Goal: Transaction & Acquisition: Subscribe to service/newsletter

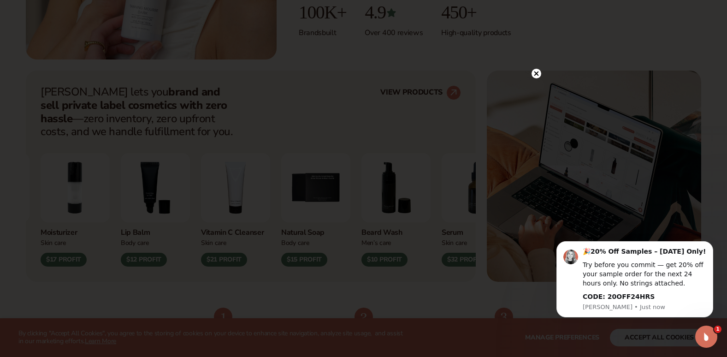
scroll to position [334, 0]
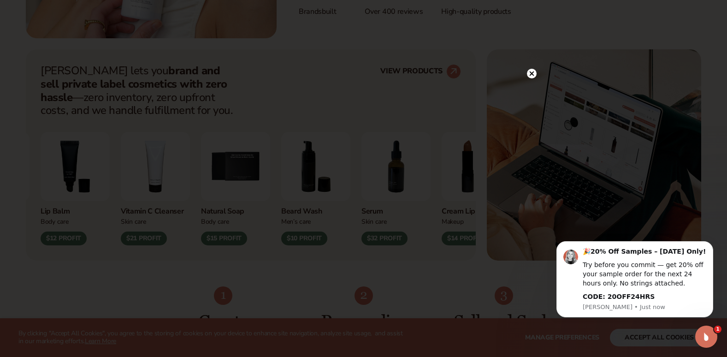
click at [532, 74] on icon at bounding box center [531, 73] width 5 height 5
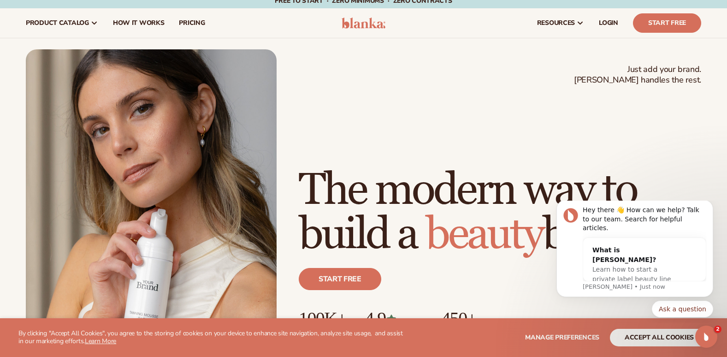
scroll to position [7, 0]
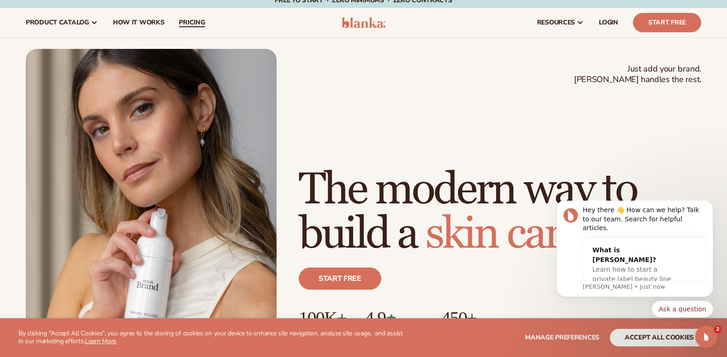
click at [191, 24] on span "pricing" at bounding box center [192, 22] width 26 height 7
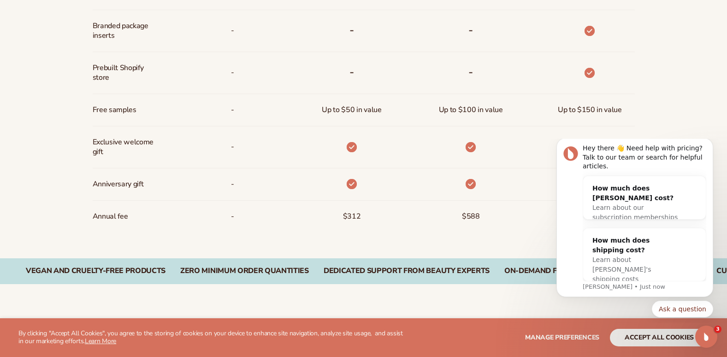
scroll to position [728, 0]
click at [711, 143] on icon "Dismiss notification" at bounding box center [710, 140] width 5 height 5
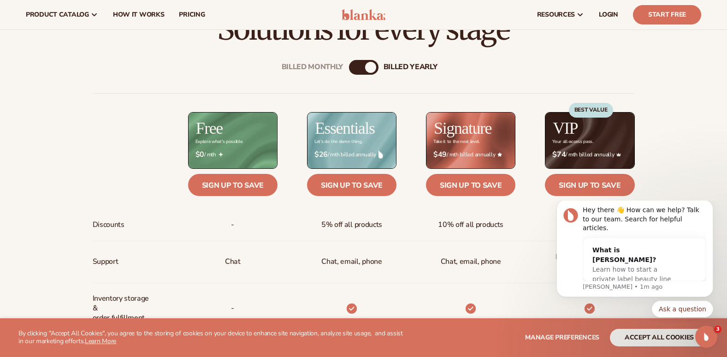
scroll to position [317, 0]
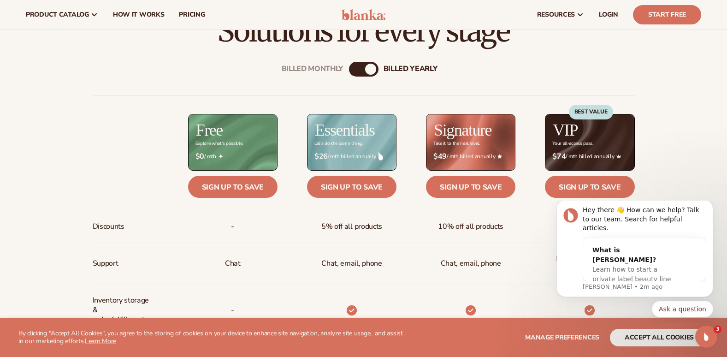
click at [373, 70] on div "billed Yearly" at bounding box center [370, 69] width 11 height 11
click at [364, 66] on div "Billed Monthly billed Yearly" at bounding box center [364, 69] width 30 height 15
click at [372, 68] on div "billed Yearly" at bounding box center [370, 69] width 11 height 11
click at [374, 65] on div "billed Yearly" at bounding box center [370, 69] width 11 height 11
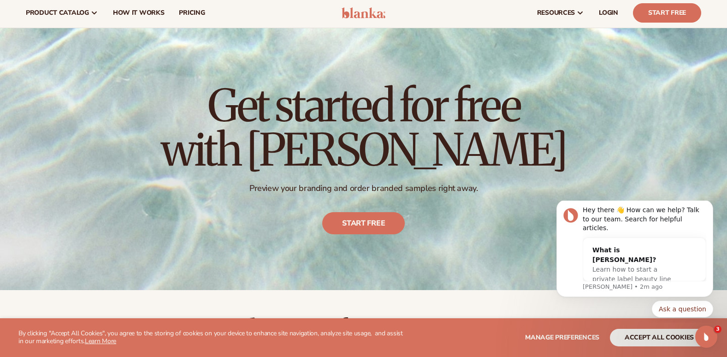
scroll to position [0, 0]
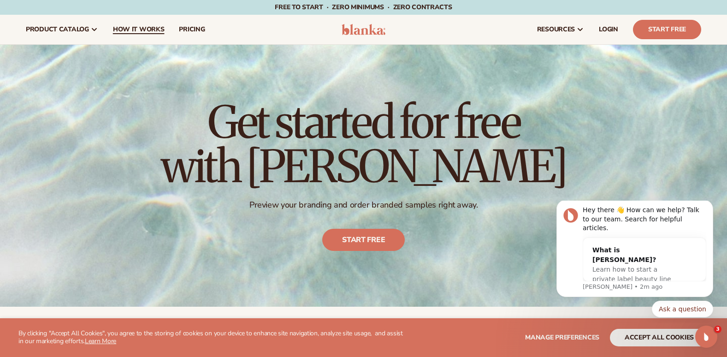
click at [148, 27] on span "How It Works" at bounding box center [139, 29] width 52 height 7
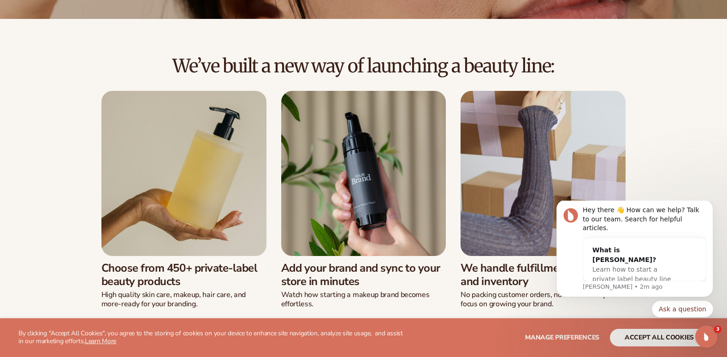
scroll to position [217, 0]
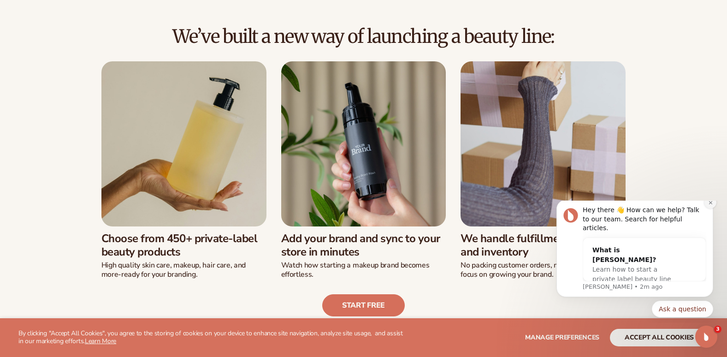
click at [711, 205] on icon "Dismiss notification" at bounding box center [710, 202] width 5 height 5
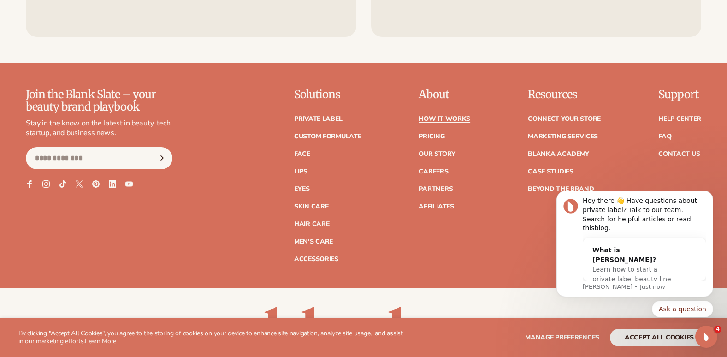
scroll to position [2139, 0]
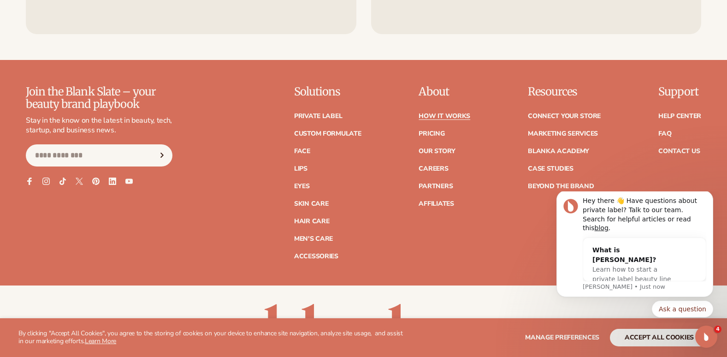
click at [495, 258] on div "Join the Blank Slate – your beauty brand playbook Stay in the know on the lates…" at bounding box center [363, 172] width 675 height 173
click at [304, 166] on link "Lips" at bounding box center [300, 169] width 13 height 6
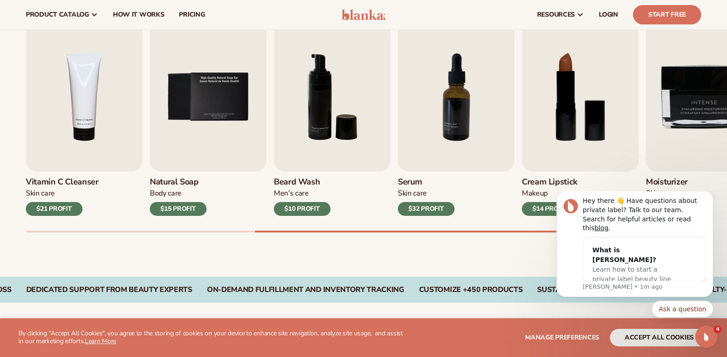
scroll to position [307, 0]
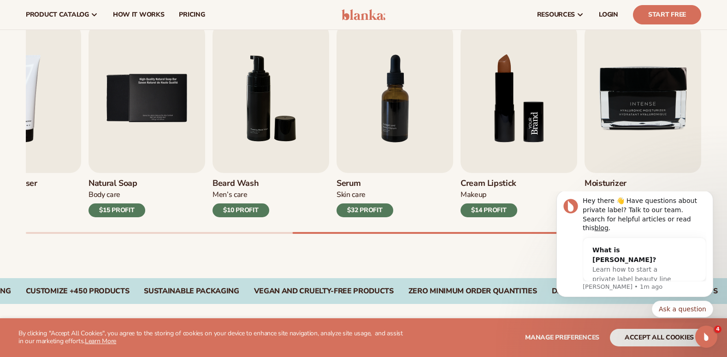
click at [505, 87] on img "8 / 9" at bounding box center [519, 98] width 117 height 149
click at [496, 207] on div "$14 PROFIT" at bounding box center [489, 210] width 57 height 14
click at [498, 108] on img "8 / 9" at bounding box center [519, 98] width 117 height 149
click at [502, 116] on img "8 / 9" at bounding box center [519, 98] width 117 height 149
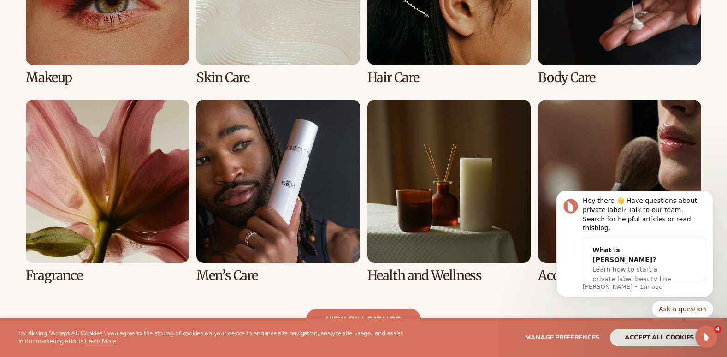
scroll to position [865, 0]
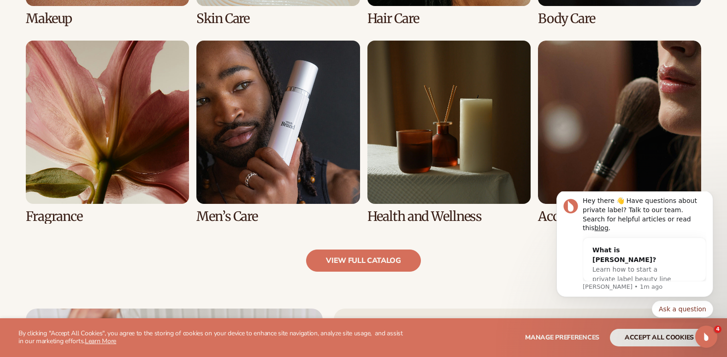
click at [626, 127] on link "8 / 8" at bounding box center [619, 132] width 163 height 183
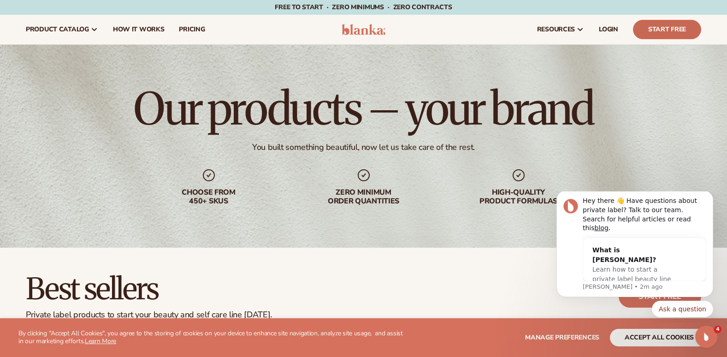
click at [663, 24] on link "Start Free" at bounding box center [667, 29] width 68 height 19
